Goal: Task Accomplishment & Management: Use online tool/utility

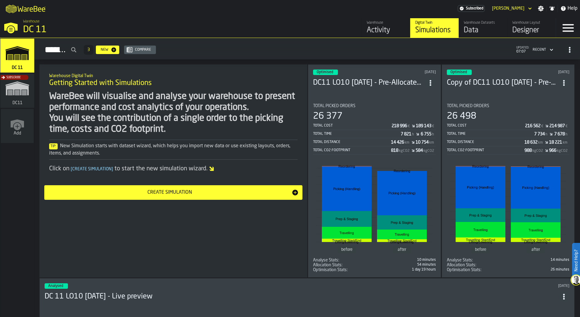
click at [570, 28] on icon "button-toggle-Menu" at bounding box center [568, 28] width 11 height 8
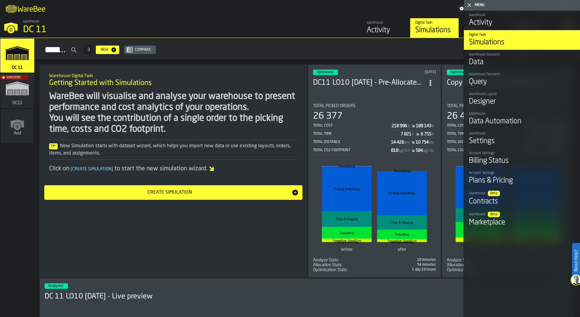
click at [467, 4] on icon "button-toggle-Close me" at bounding box center [469, 5] width 7 height 7
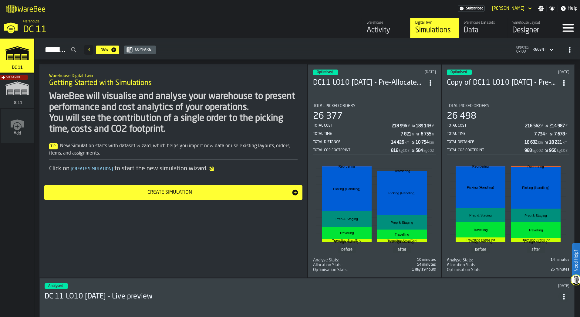
click at [523, 7] on div "[PERSON_NAME]" at bounding box center [508, 8] width 32 height 5
click at [545, 9] on div "Settings" at bounding box center [541, 8] width 11 height 6
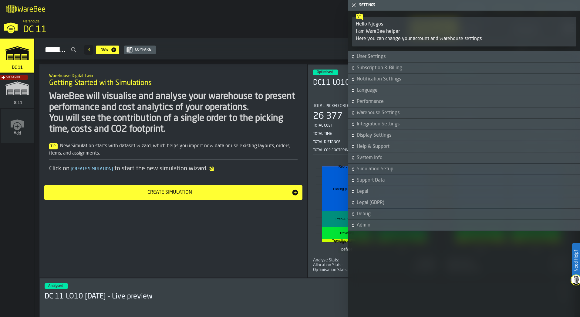
click at [380, 161] on span "System Info" at bounding box center [468, 157] width 222 height 7
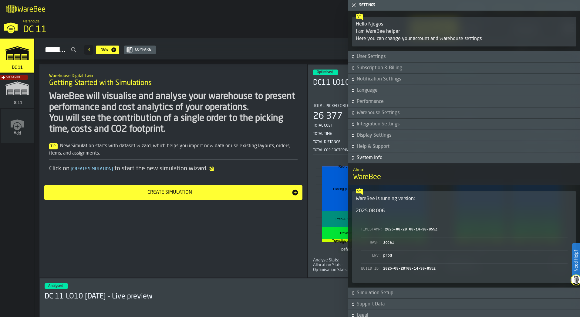
click at [380, 161] on span "System Info" at bounding box center [468, 157] width 222 height 7
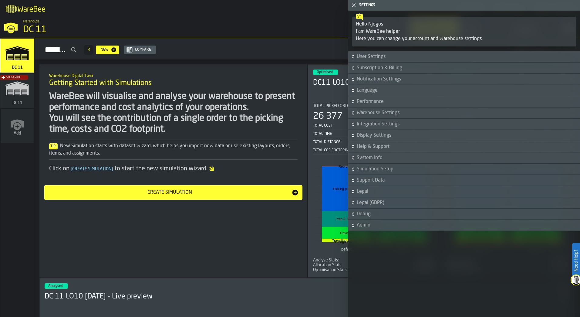
click at [373, 146] on span "Help & Support" at bounding box center [468, 146] width 222 height 7
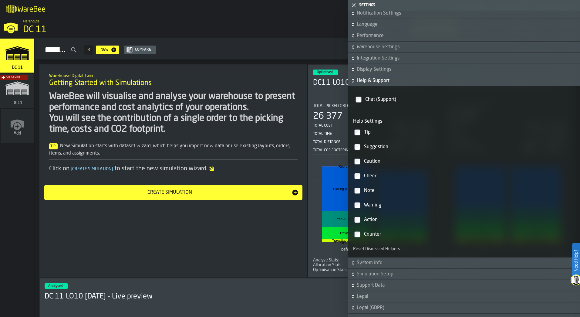
scroll to position [30, 0]
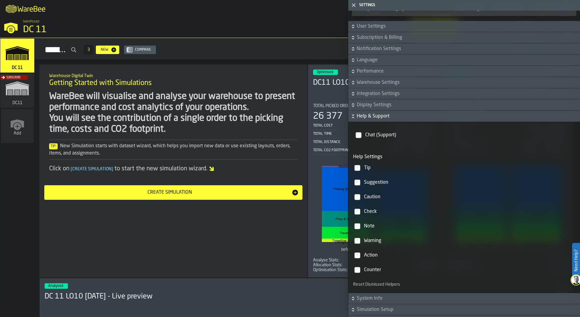
click at [360, 117] on span "Help & Support" at bounding box center [468, 116] width 222 height 7
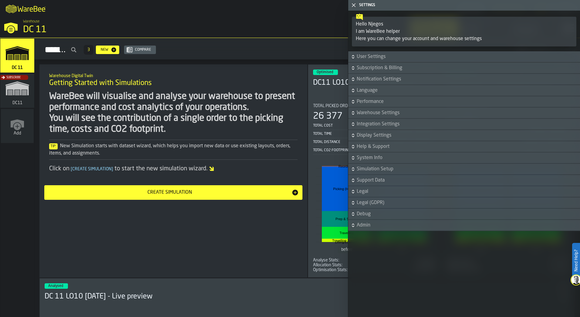
click at [354, 7] on icon "button-toggle-Close me" at bounding box center [353, 5] width 7 height 7
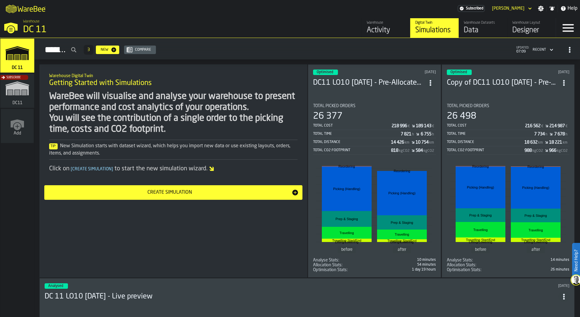
click at [564, 26] on icon "button-toggle-Menu" at bounding box center [568, 28] width 15 height 15
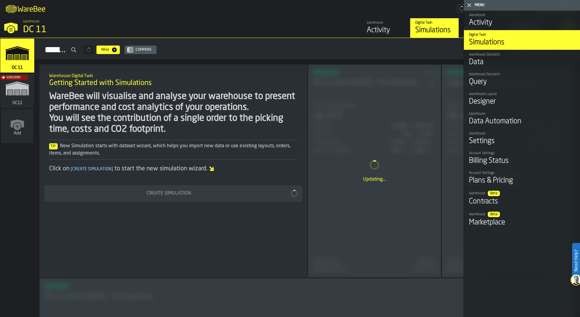
click at [478, 3] on div "Menu" at bounding box center [526, 5] width 105 height 4
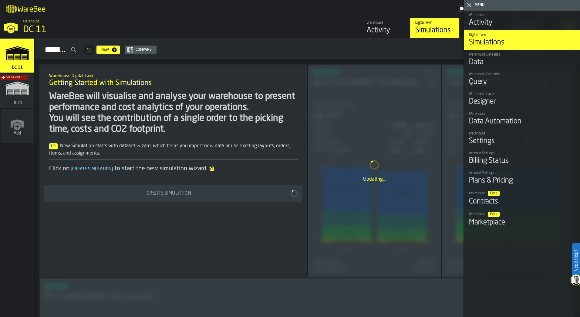
click at [478, 2] on header "Menu" at bounding box center [522, 5] width 116 height 11
click at [481, 5] on div "Menu" at bounding box center [526, 5] width 105 height 4
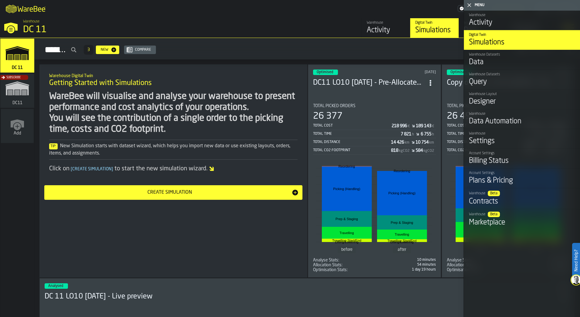
click at [470, 4] on icon "button-toggle-Close me" at bounding box center [469, 5] width 7 height 7
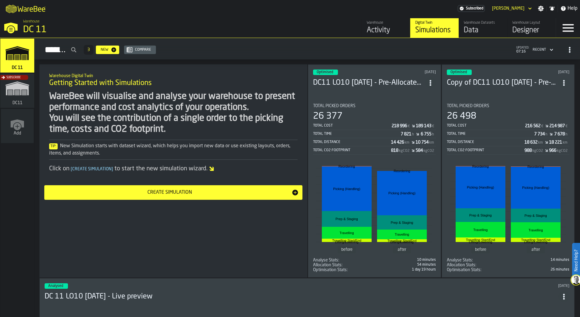
click at [570, 22] on icon "button-toggle-Menu" at bounding box center [568, 28] width 15 height 15
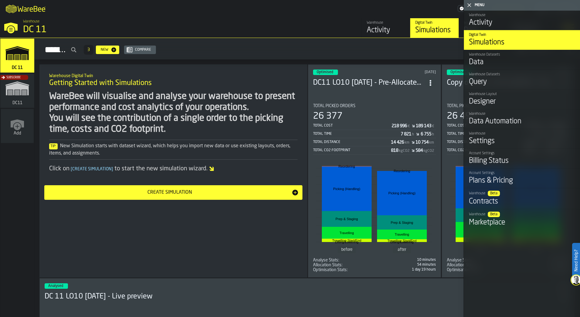
click at [471, 4] on icon "button-toggle-Close me" at bounding box center [469, 5] width 7 height 7
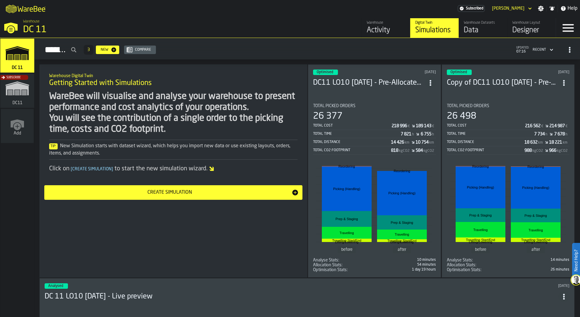
click at [532, 6] on icon "header" at bounding box center [530, 8] width 6 height 7
click at [577, 271] on label "Need Help?" at bounding box center [576, 260] width 7 height 34
click at [566, 306] on icon at bounding box center [566, 302] width 7 height 7
click at [567, 33] on icon "button-toggle-Menu" at bounding box center [568, 28] width 15 height 15
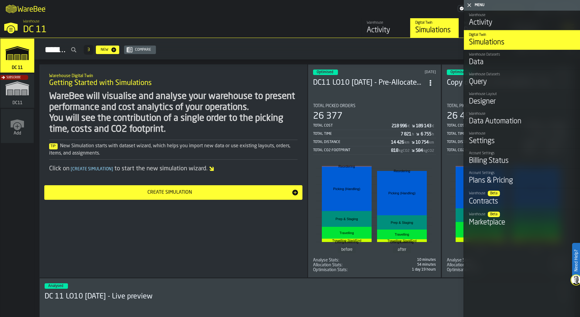
click at [470, 5] on icon "button-toggle-Close me" at bounding box center [469, 5] width 7 height 7
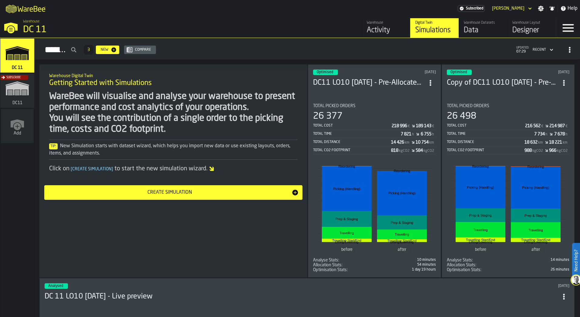
click at [569, 8] on span "Help" at bounding box center [573, 8] width 10 height 7
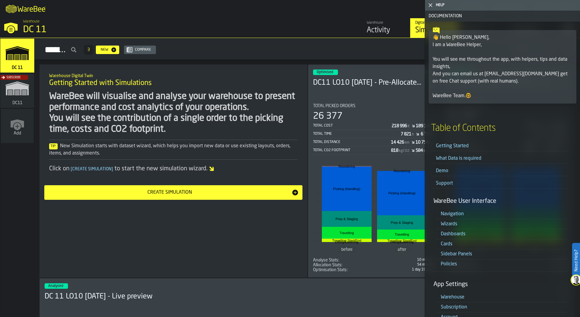
click at [454, 145] on link "Getting Started" at bounding box center [452, 146] width 33 height 5
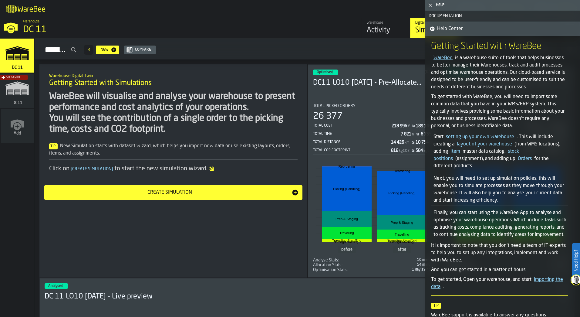
click at [430, 28] on link "Help Center" at bounding box center [445, 29] width 35 height 15
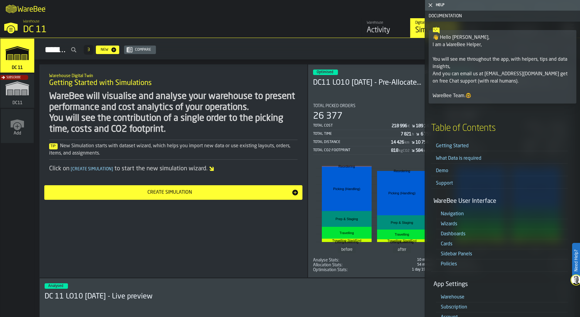
click at [461, 146] on link "Getting Started" at bounding box center [452, 146] width 33 height 5
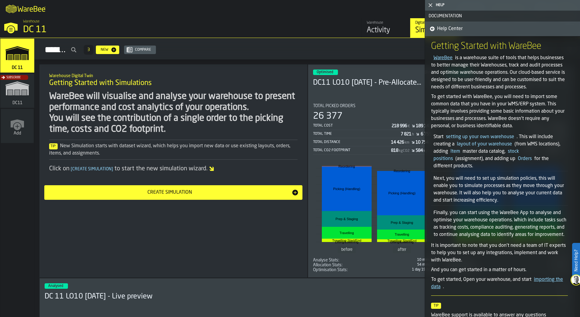
click at [445, 32] on span "Help Center" at bounding box center [449, 28] width 25 height 7
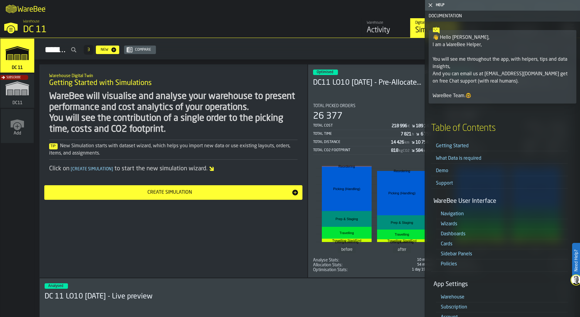
click at [462, 158] on link "What Data is required" at bounding box center [459, 158] width 46 height 5
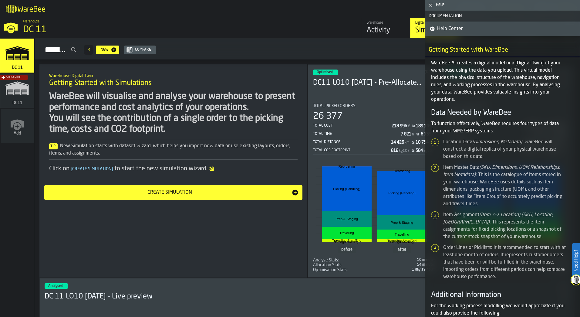
click at [448, 28] on span "Help Center" at bounding box center [449, 28] width 25 height 7
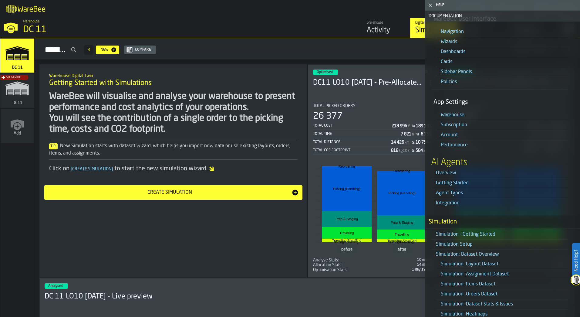
scroll to position [91, 0]
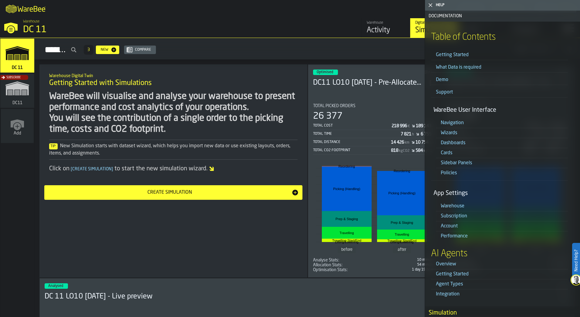
click at [458, 123] on link "Navigation" at bounding box center [452, 123] width 23 height 5
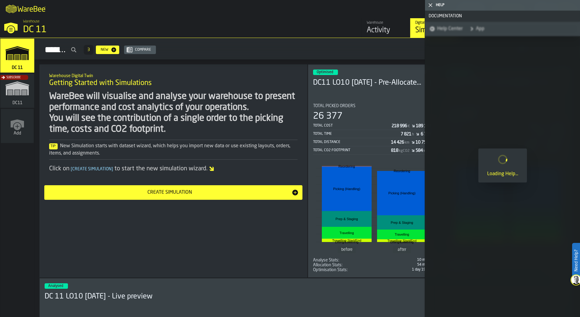
scroll to position [0, 0]
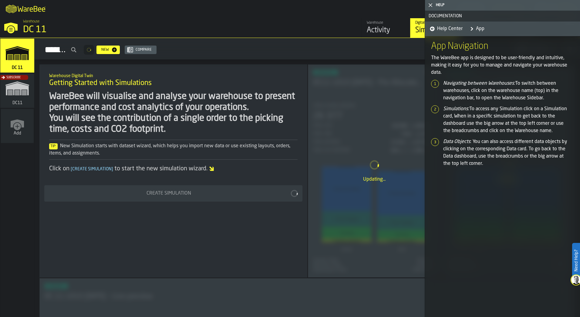
click at [441, 29] on span "Help Center" at bounding box center [449, 28] width 25 height 7
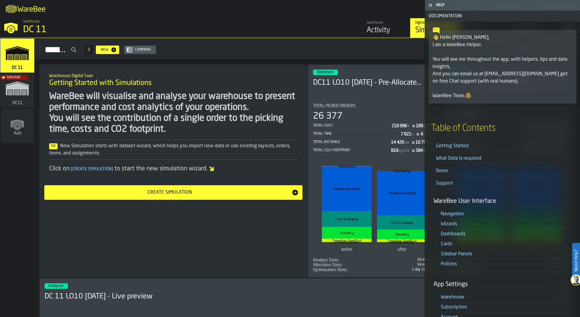
click at [455, 223] on link "Wizards" at bounding box center [449, 224] width 16 height 5
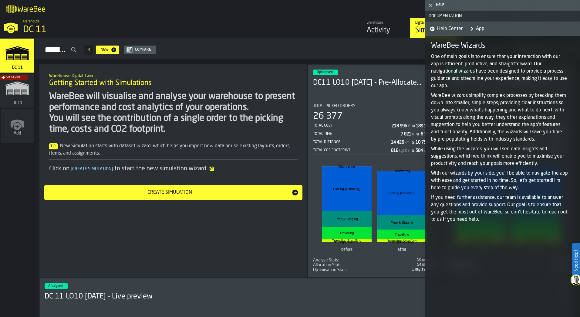
click at [435, 29] on link "Help Center" at bounding box center [445, 29] width 35 height 15
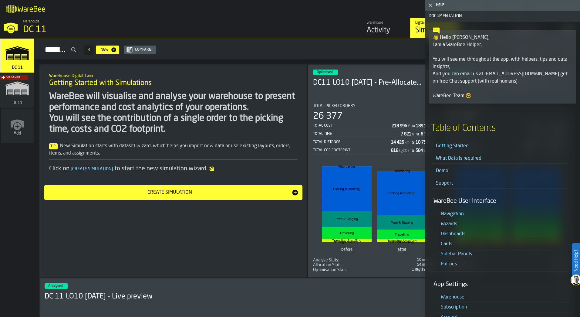
click at [462, 234] on link "Dashboards" at bounding box center [453, 234] width 25 height 5
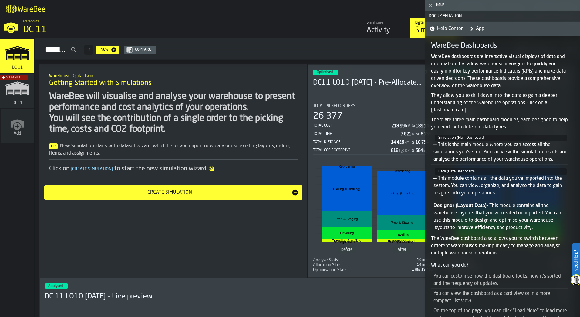
click at [447, 30] on span "Help Center" at bounding box center [449, 28] width 25 height 7
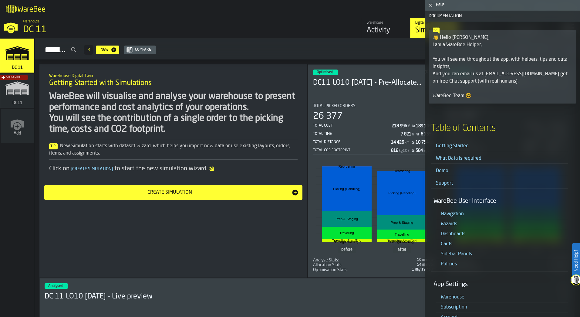
click at [445, 243] on link "Cards" at bounding box center [447, 244] width 12 height 5
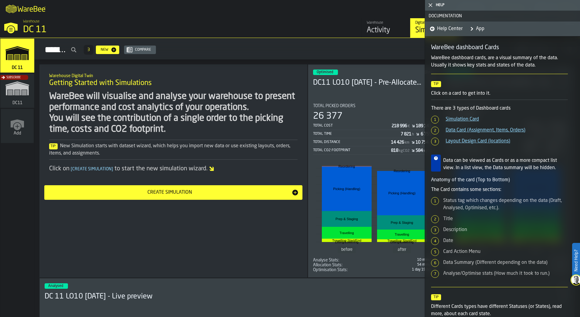
click at [458, 117] on link "Simulation Card" at bounding box center [462, 119] width 33 height 5
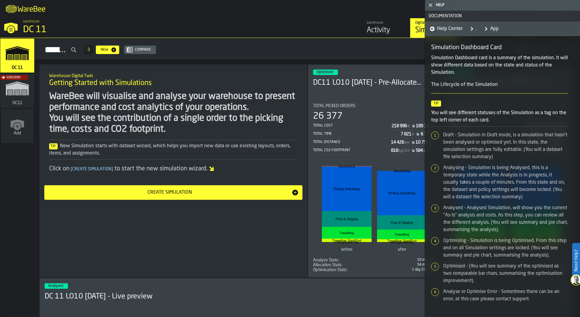
click at [443, 29] on span "Help Center" at bounding box center [449, 28] width 25 height 7
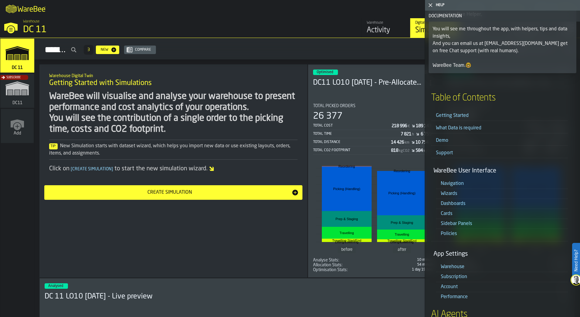
scroll to position [61, 0]
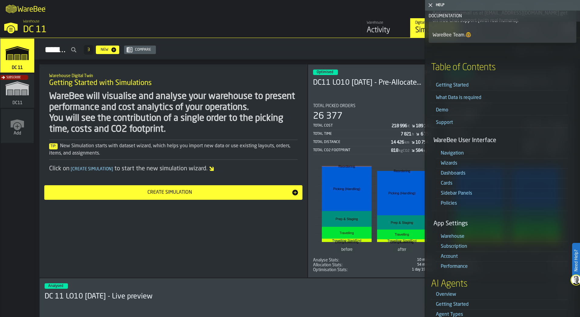
click at [458, 192] on link "Sidebar Panels" at bounding box center [456, 193] width 31 height 5
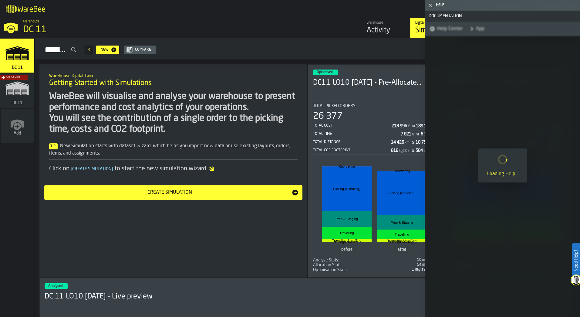
scroll to position [0, 0]
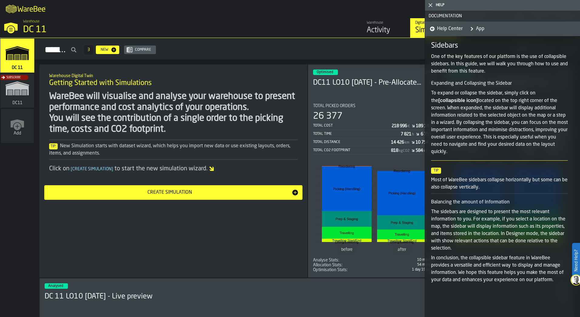
click at [446, 25] on span "Help Center" at bounding box center [449, 28] width 25 height 7
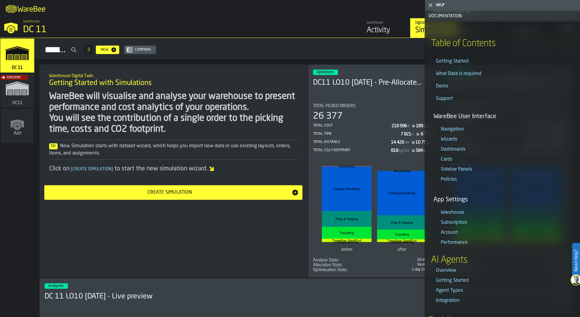
scroll to position [121, 0]
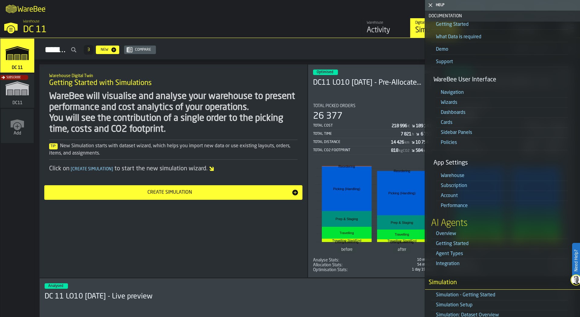
click at [464, 173] on link "Warehouse" at bounding box center [453, 175] width 24 height 5
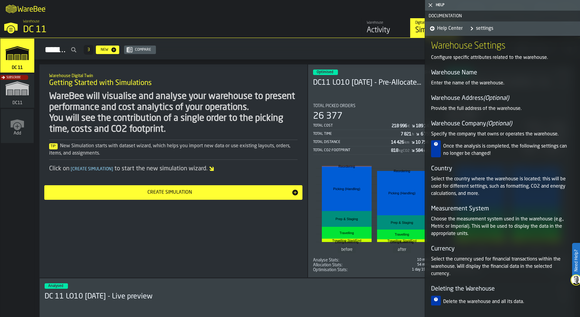
scroll to position [0, 0]
click at [446, 29] on span "Help Center" at bounding box center [449, 28] width 25 height 7
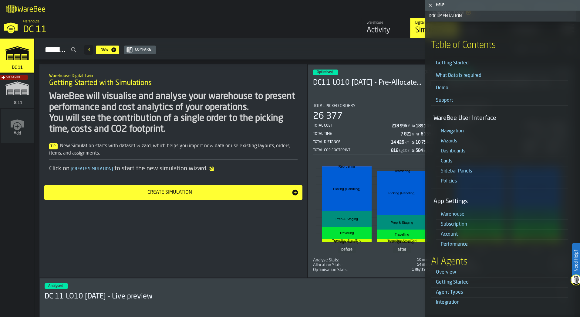
scroll to position [152, 0]
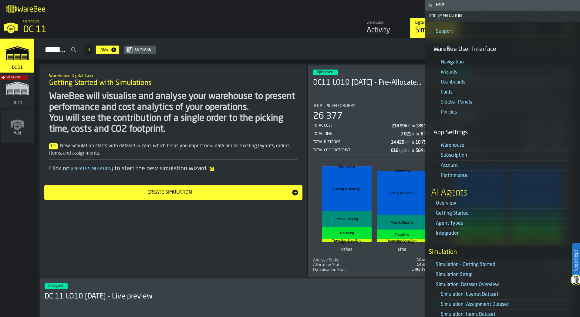
click at [448, 206] on link "Overview" at bounding box center [446, 203] width 20 height 5
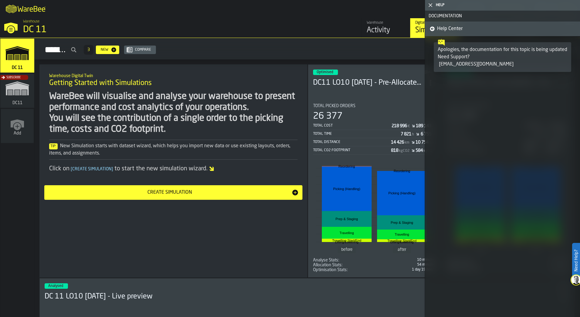
click at [439, 30] on span "Help Center" at bounding box center [449, 28] width 25 height 7
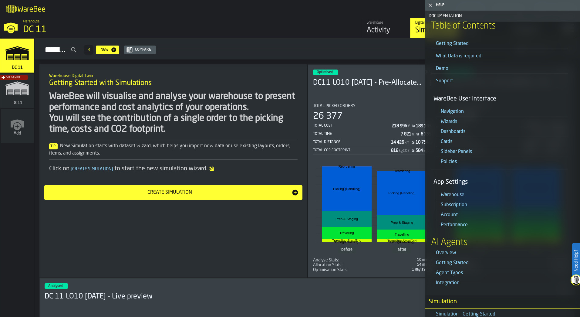
scroll to position [121, 0]
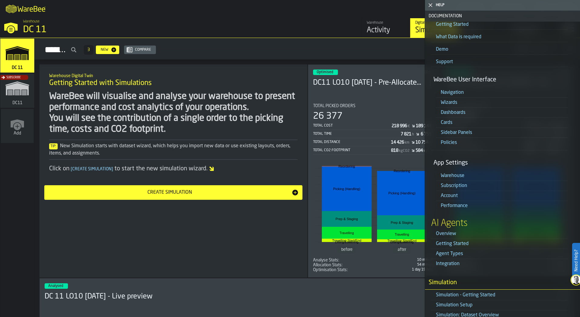
click at [460, 242] on link "Getting Started" at bounding box center [452, 243] width 33 height 5
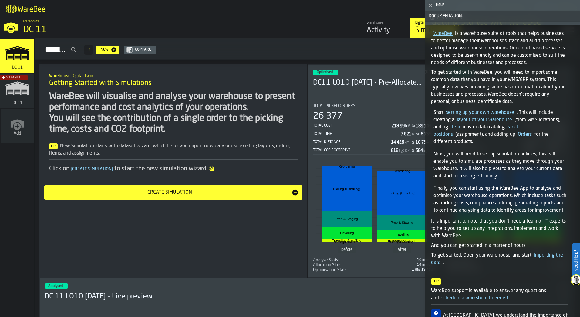
scroll to position [0, 0]
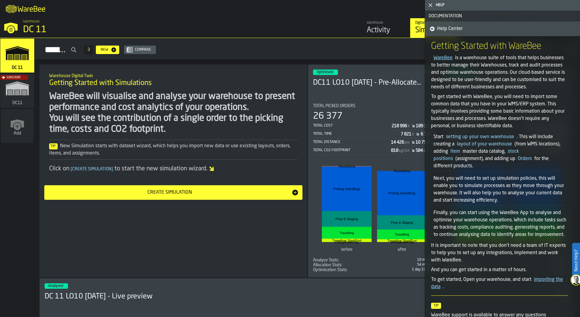
click at [451, 28] on span "Help Center" at bounding box center [449, 28] width 25 height 7
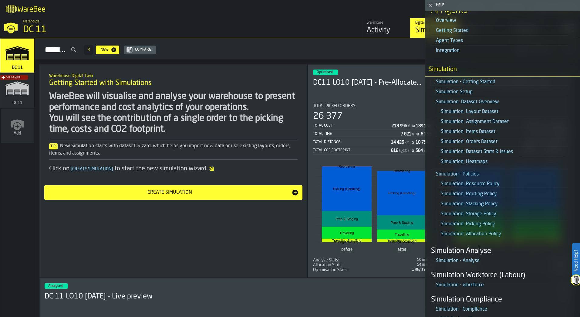
scroll to position [334, 0]
click at [457, 24] on link "Simulation - Getting Started" at bounding box center [446, 21] width 20 height 5
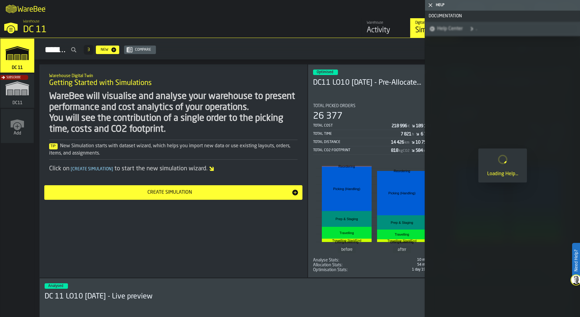
scroll to position [0, 0]
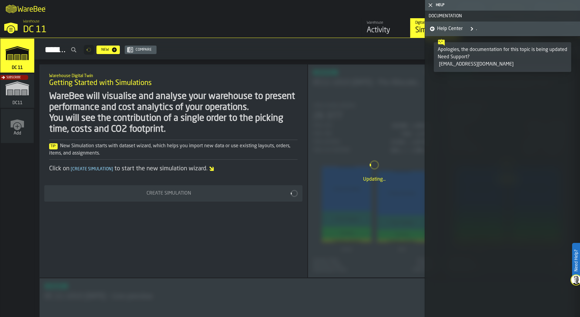
click at [442, 29] on span "Help Center" at bounding box center [449, 28] width 25 height 7
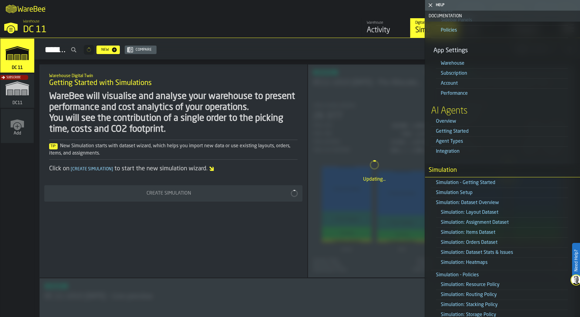
scroll to position [243, 0]
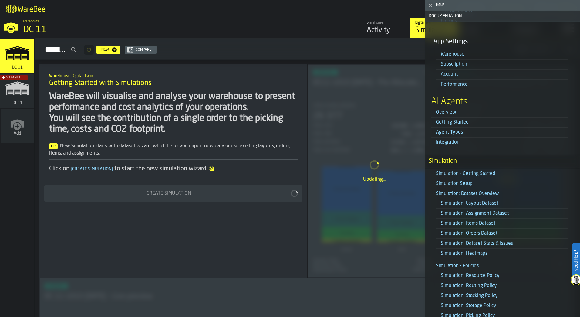
click at [464, 125] on link "Simulation Setup" at bounding box center [452, 122] width 33 height 5
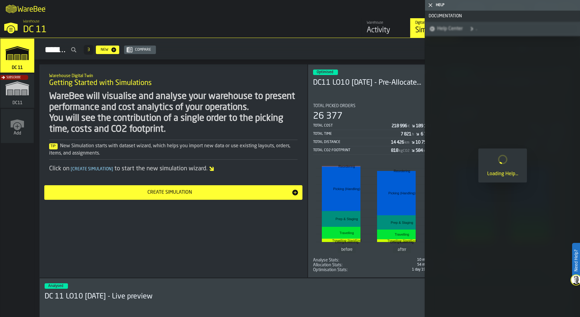
scroll to position [0, 0]
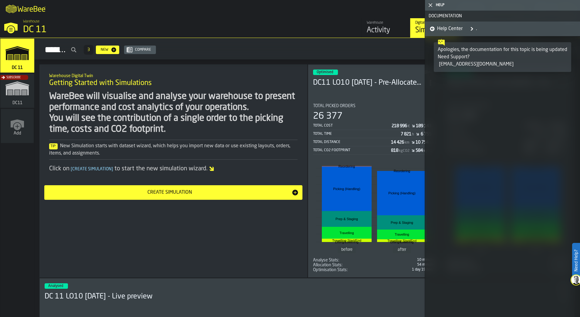
click at [443, 29] on span "Help Center" at bounding box center [449, 28] width 25 height 7
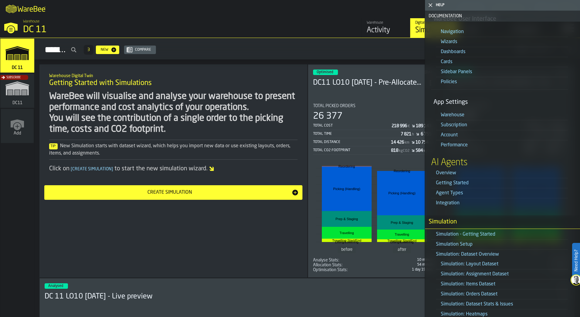
scroll to position [304, 0]
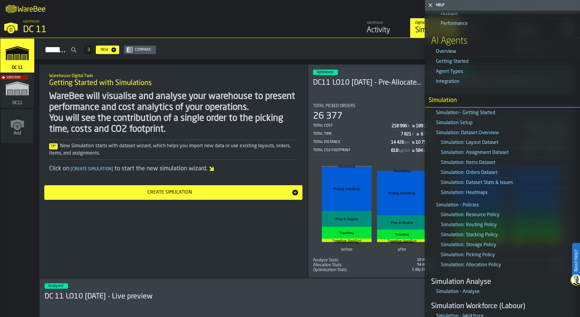
click at [491, 142] on link "Simulation: Layout Dataset" at bounding box center [470, 142] width 58 height 5
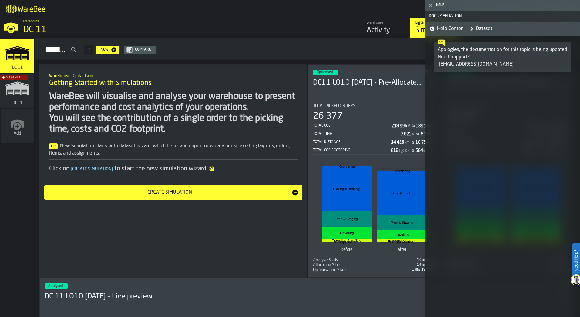
click at [444, 31] on span "Help Center" at bounding box center [449, 28] width 25 height 7
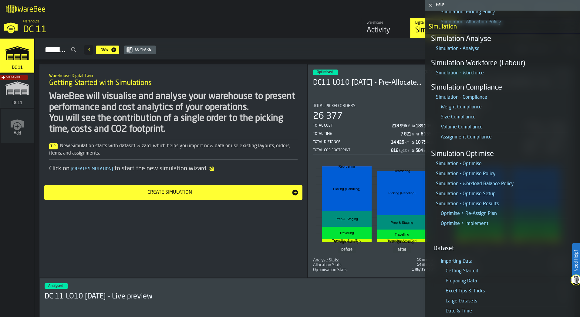
scroll to position [607, 0]
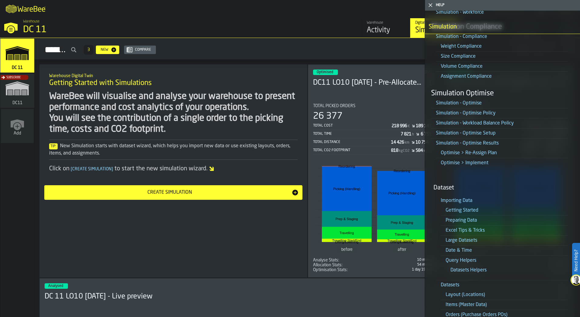
click at [472, 198] on link "Importing Data" at bounding box center [457, 200] width 32 height 5
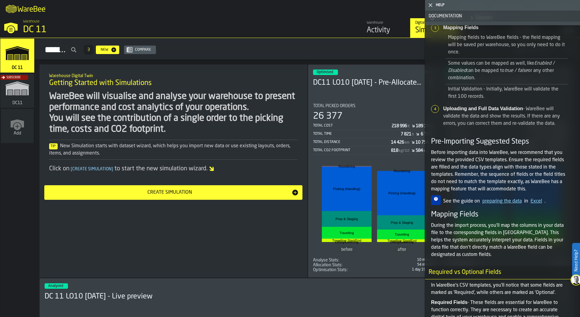
scroll to position [0, 0]
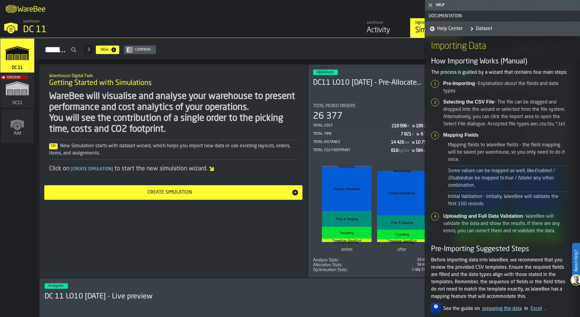
click at [455, 27] on span "Help Center" at bounding box center [449, 28] width 25 height 7
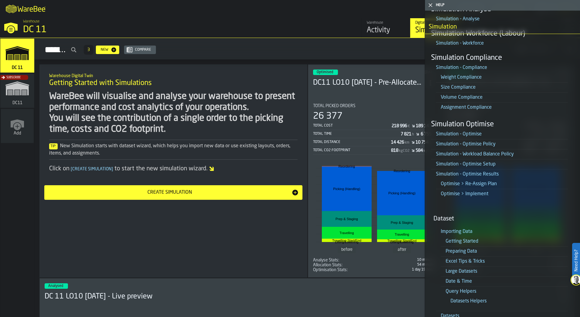
scroll to position [577, 0]
click at [473, 238] on link "Getting Started" at bounding box center [462, 240] width 33 height 5
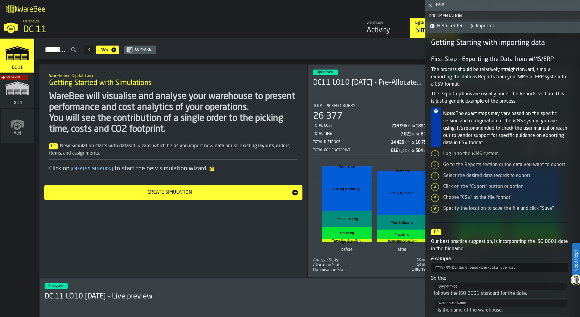
scroll to position [0, 0]
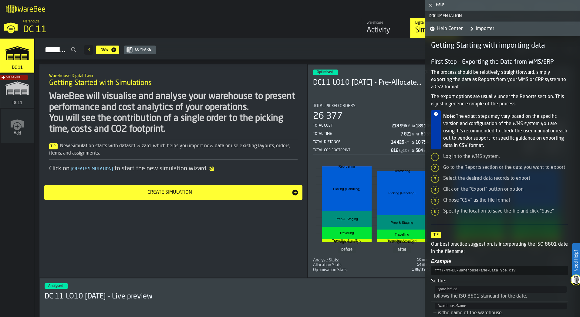
click at [442, 26] on span "Help Center" at bounding box center [449, 28] width 25 height 7
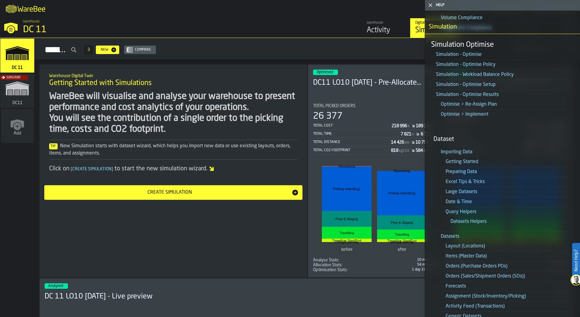
scroll to position [686, 0]
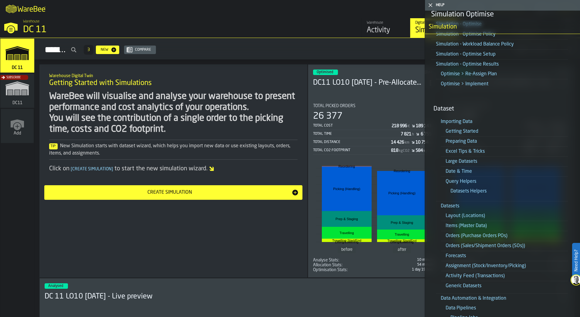
click at [472, 216] on link "Layout (Locations)" at bounding box center [465, 215] width 39 height 5
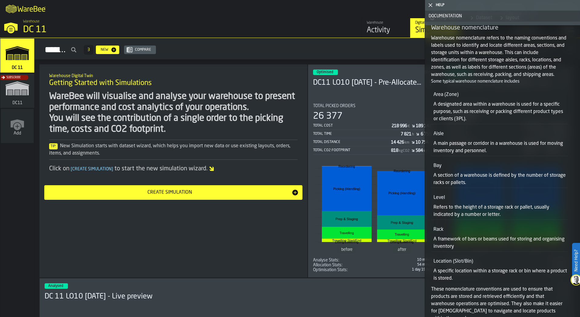
scroll to position [182, 0]
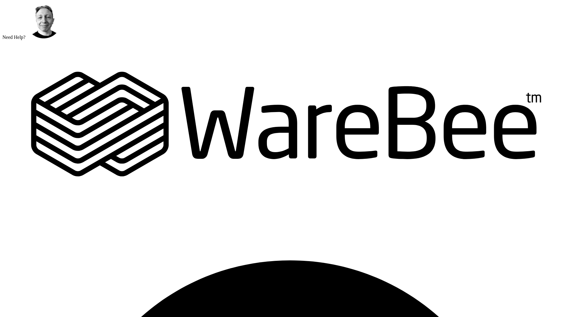
scroll to position [637, 0]
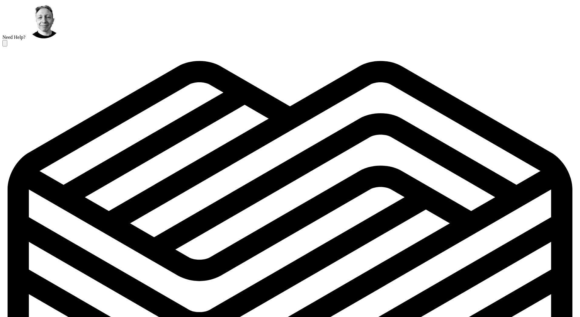
click at [5, 45] on icon at bounding box center [5, 45] width 0 height 0
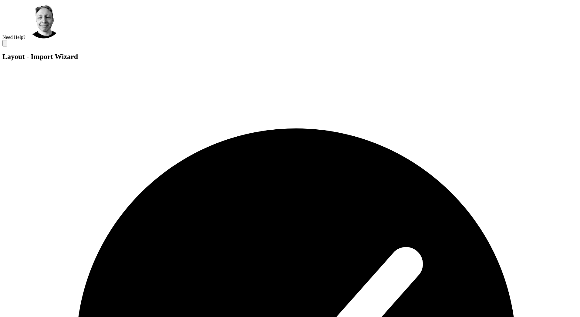
click at [5, 45] on icon at bounding box center [5, 45] width 0 height 0
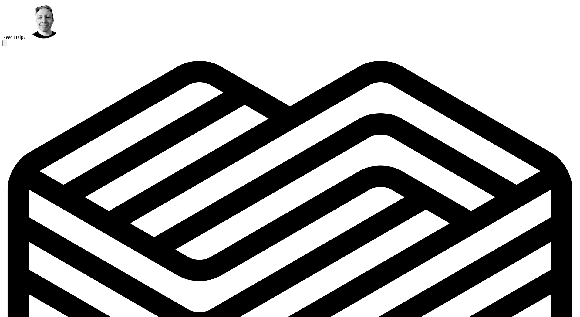
click at [5, 45] on icon at bounding box center [5, 45] width 0 height 0
click at [7, 40] on button at bounding box center [4, 43] width 5 height 6
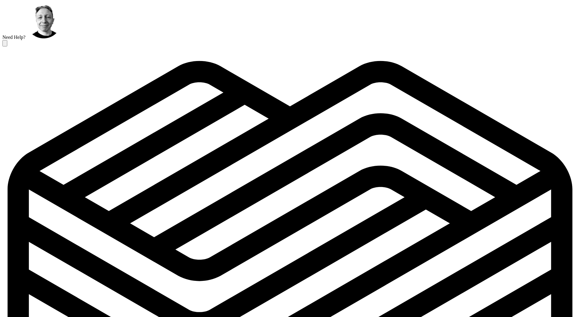
click at [5, 45] on icon at bounding box center [5, 45] width 0 height 0
click at [32, 46] on icon "logo-header" at bounding box center [290, 275] width 576 height 458
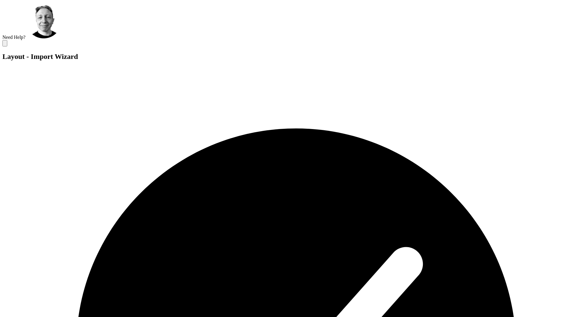
type input "*******"
type input "****"
type input "*****"
type input "****"
type input "******"
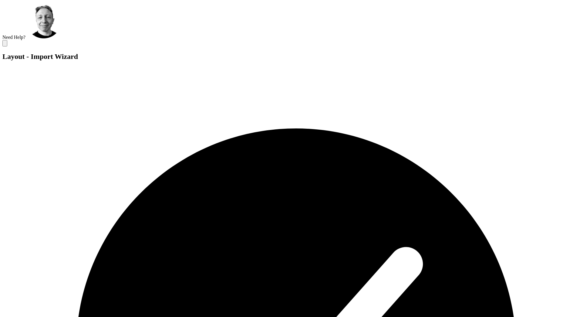
type input "*****"
type input "******"
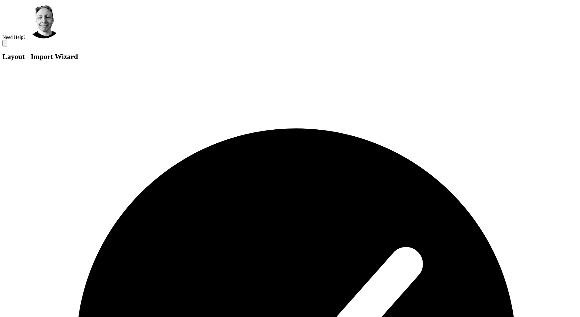
type input "******"
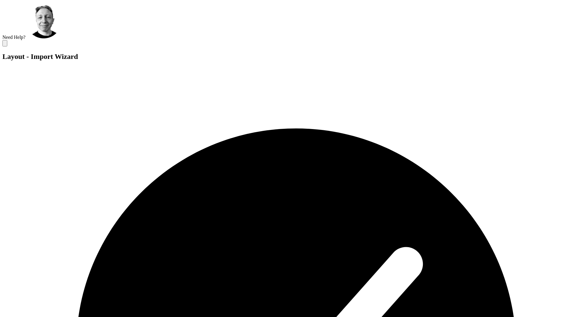
type input "*"
type input "***"
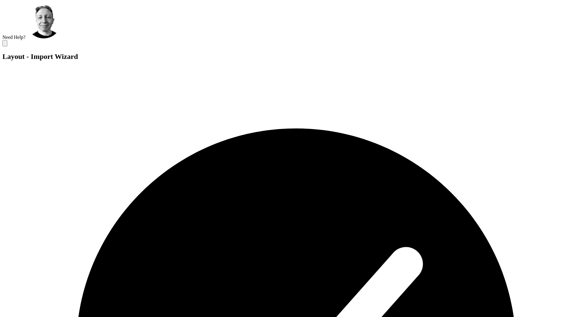
type input "***"
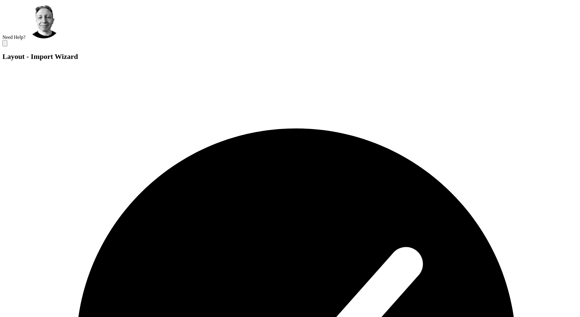
type input "***"
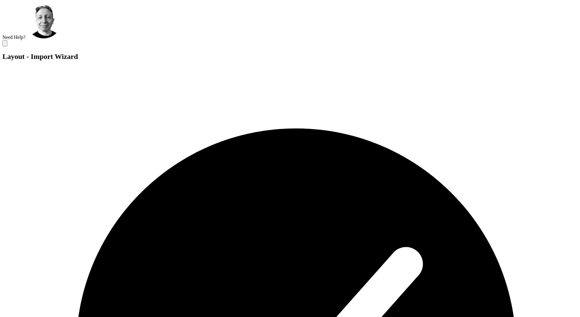
drag, startPoint x: 390, startPoint y: 277, endPoint x: 415, endPoint y: 282, distance: 25.1
